Goal: Task Accomplishment & Management: Use online tool/utility

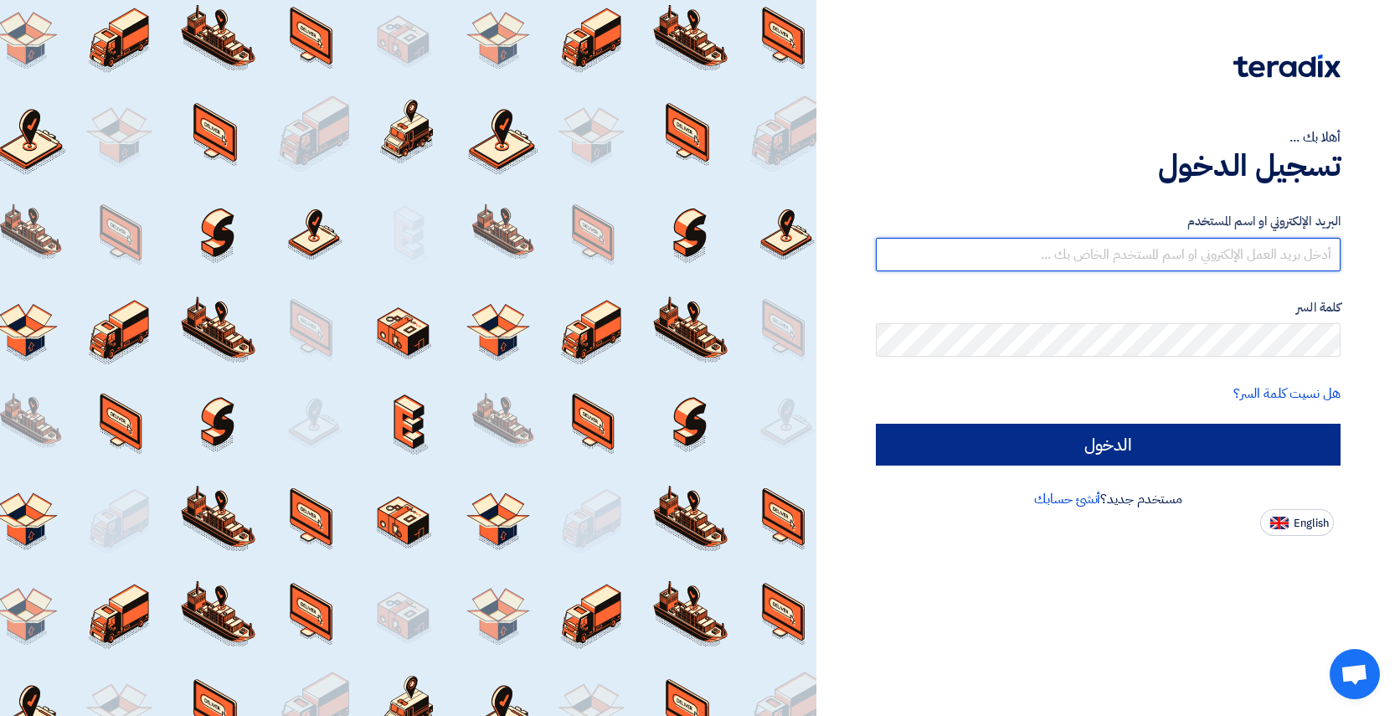
type input "[EMAIL_ADDRESS][DOMAIN_NAME]"
click at [1225, 437] on input "الدخول" at bounding box center [1108, 445] width 465 height 42
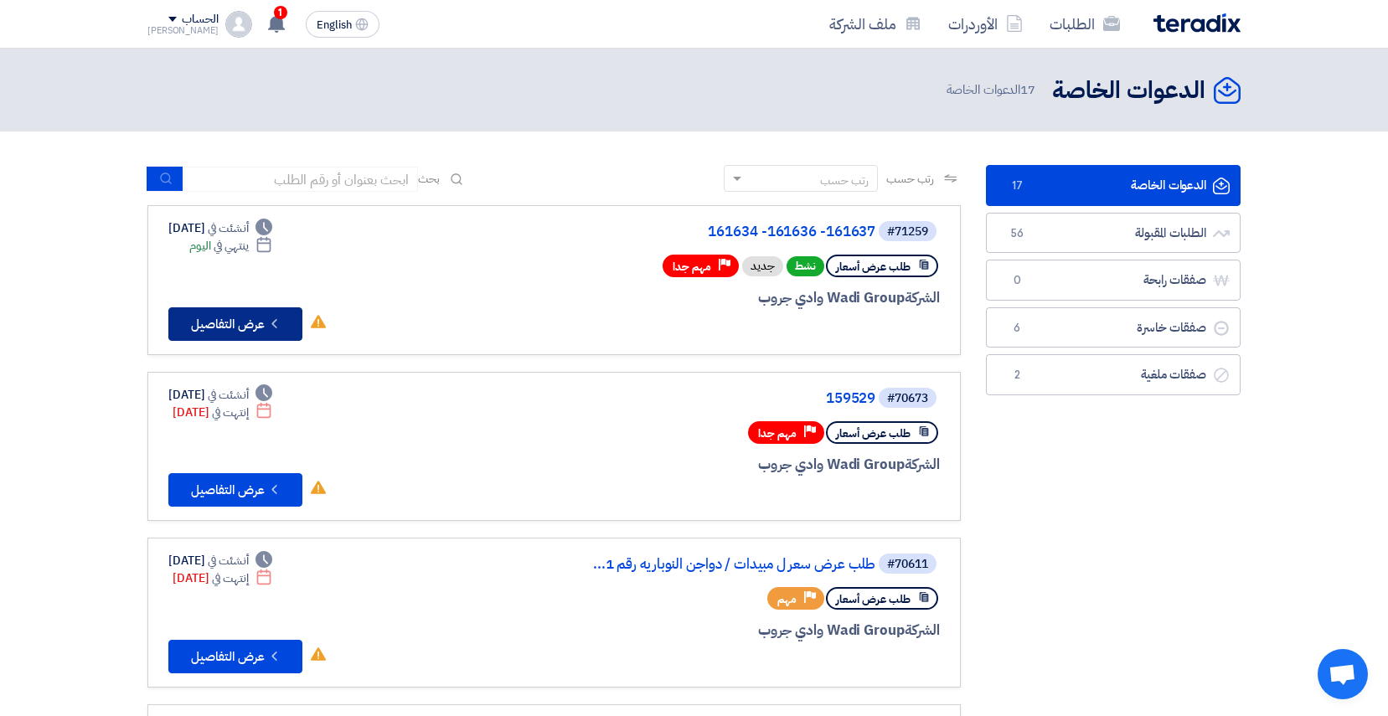
click at [240, 323] on button "Check details عرض التفاصيل" at bounding box center [235, 324] width 134 height 34
